Goal: Transaction & Acquisition: Purchase product/service

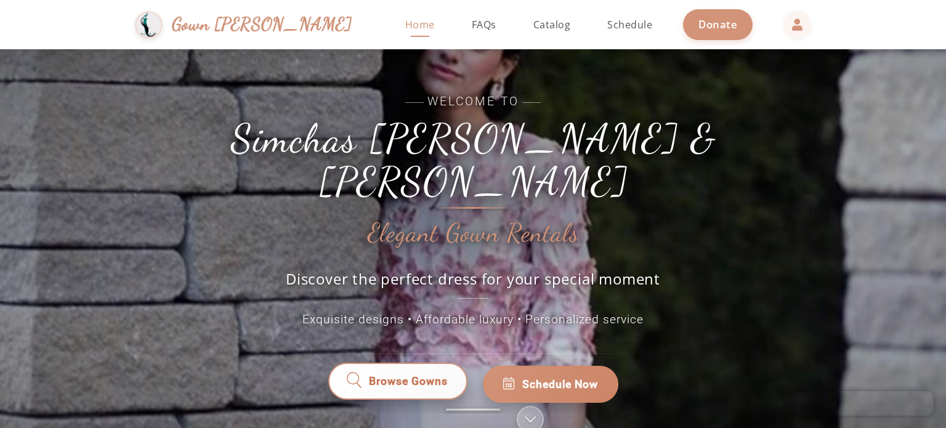
click at [421, 374] on link "Browse Gowns" at bounding box center [397, 384] width 139 height 37
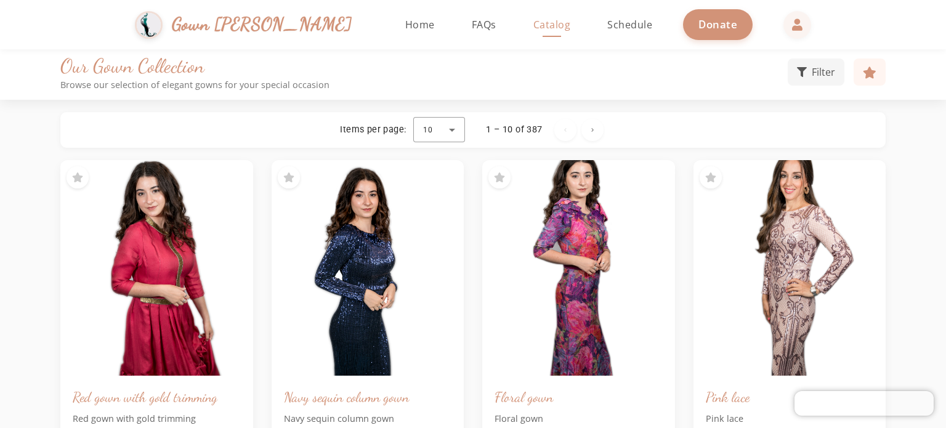
scroll to position [5, 0]
click at [818, 61] on button "Filter" at bounding box center [816, 70] width 57 height 27
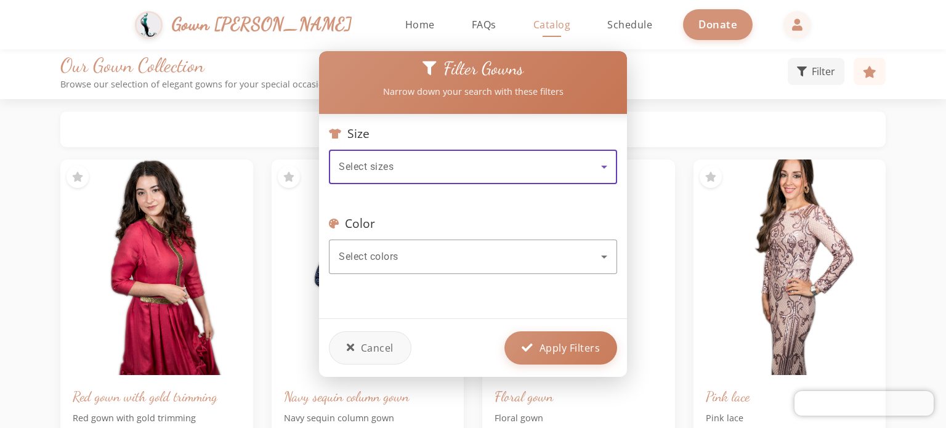
click at [520, 160] on div "Select sizes" at bounding box center [470, 167] width 262 height 15
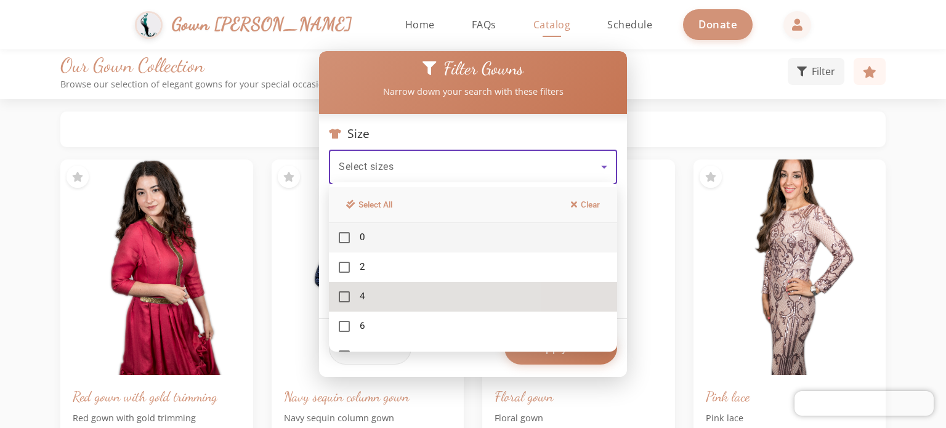
click at [344, 298] on mat-pseudo-checkbox at bounding box center [344, 296] width 11 height 11
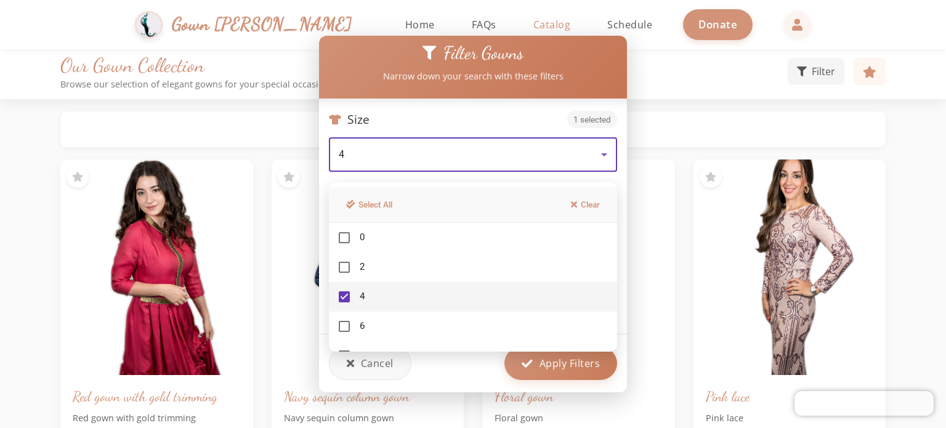
click at [465, 373] on div at bounding box center [473, 214] width 946 height 428
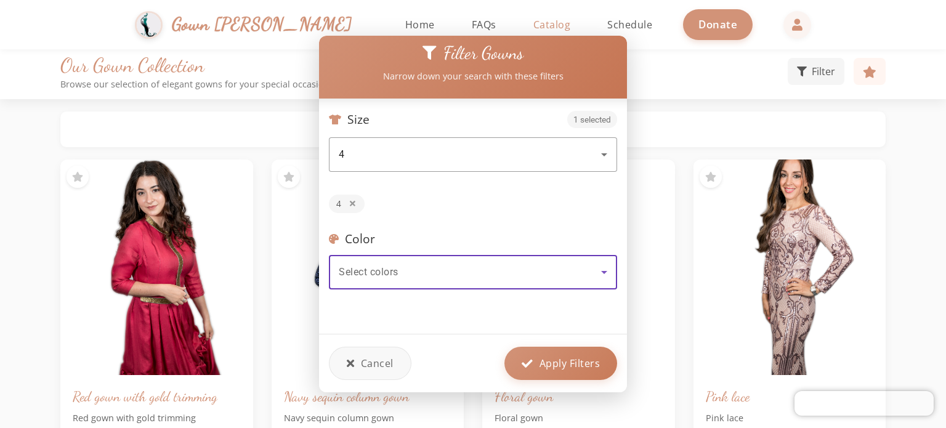
click at [481, 265] on div "Select colors" at bounding box center [470, 272] width 262 height 15
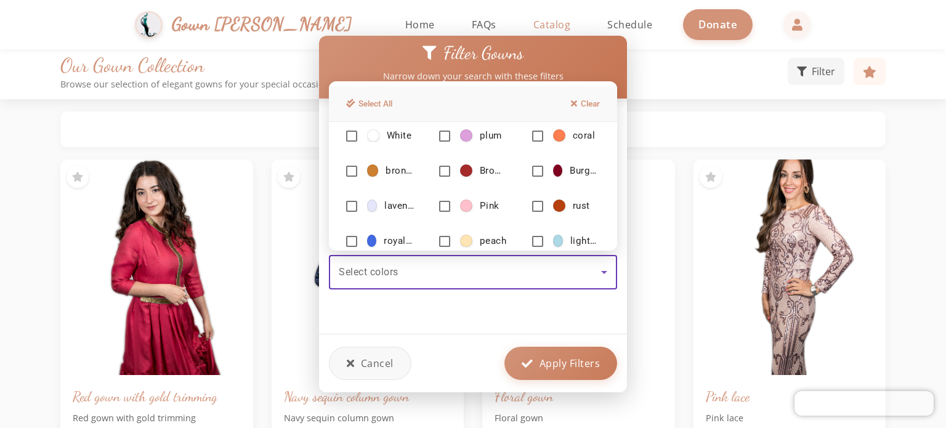
scroll to position [140, 0]
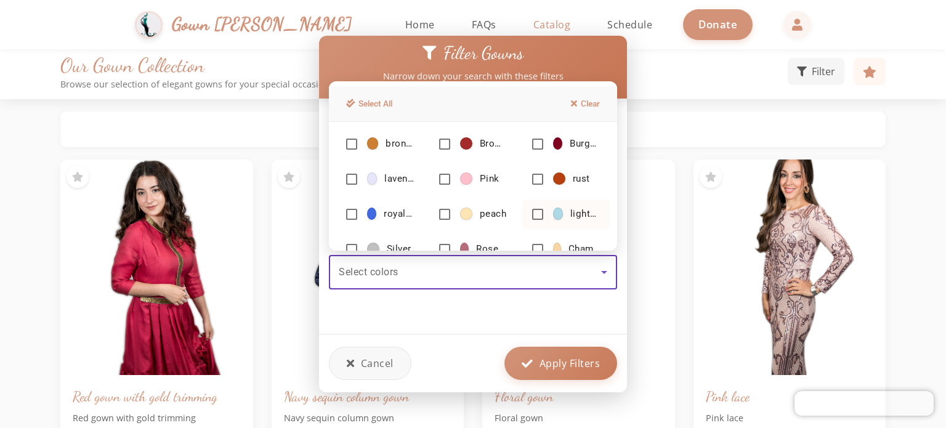
click at [532, 211] on mat-pseudo-checkbox at bounding box center [537, 214] width 11 height 11
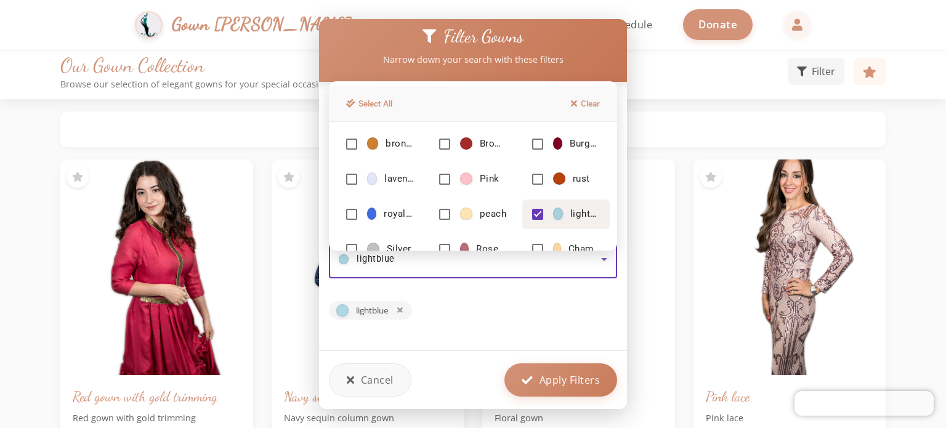
scroll to position [60, 0]
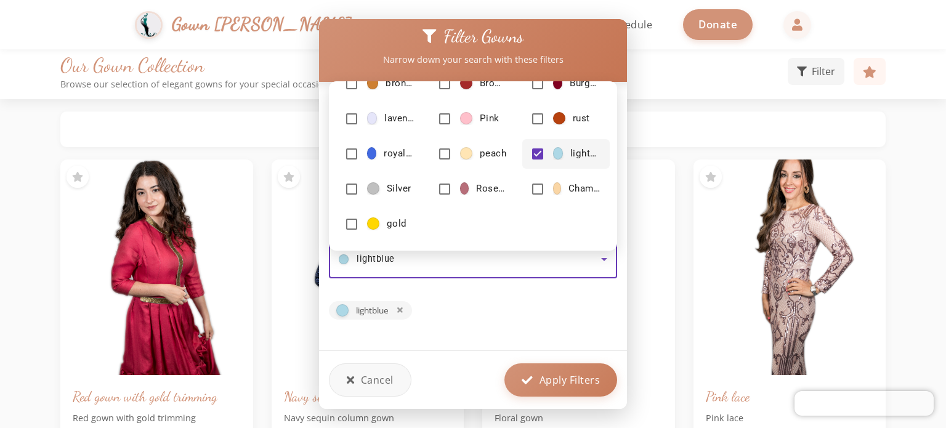
click at [542, 377] on div at bounding box center [473, 214] width 946 height 428
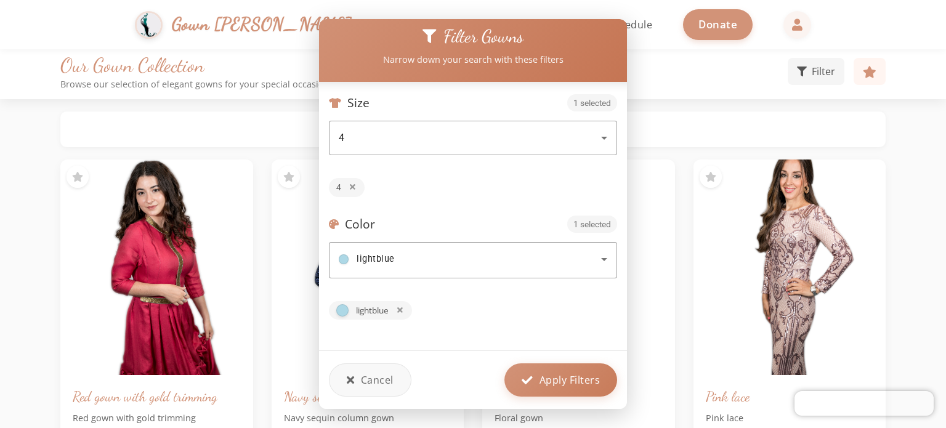
click at [542, 377] on span "Apply Filters" at bounding box center [570, 380] width 61 height 15
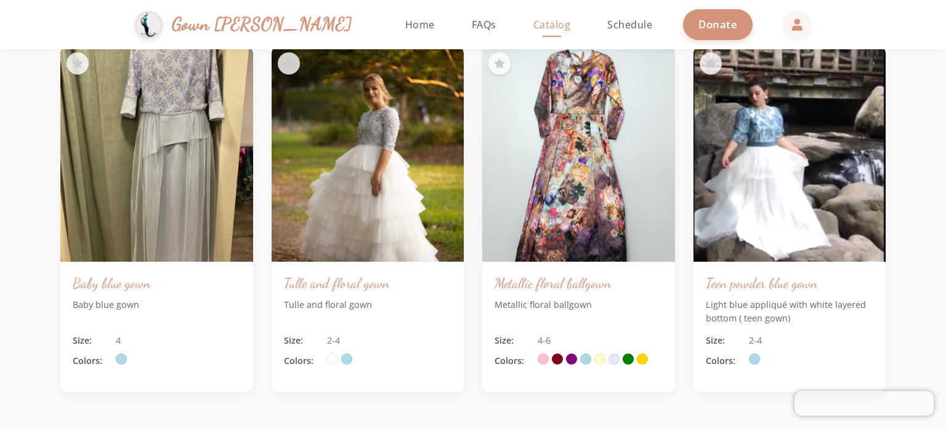
scroll to position [222, 0]
